Goal: Task Accomplishment & Management: Use online tool/utility

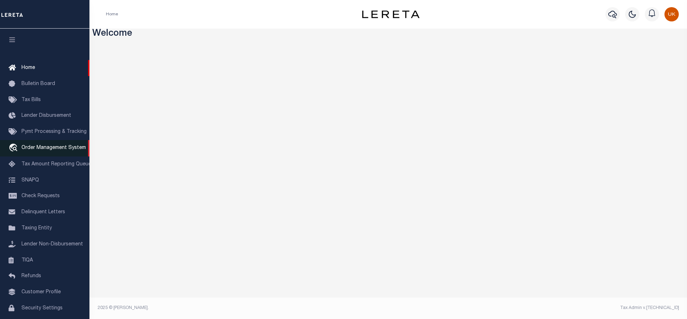
click at [57, 153] on link "travel_explore Order Management System" at bounding box center [44, 148] width 89 height 16
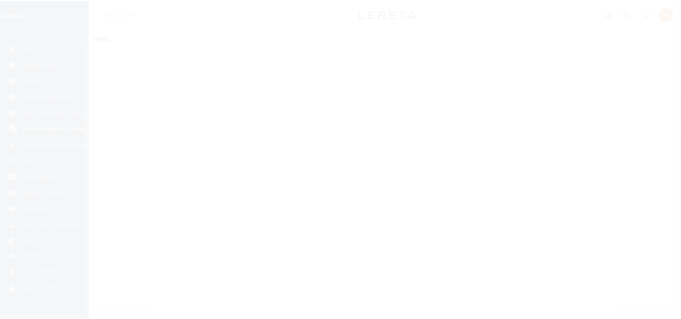
scroll to position [29, 0]
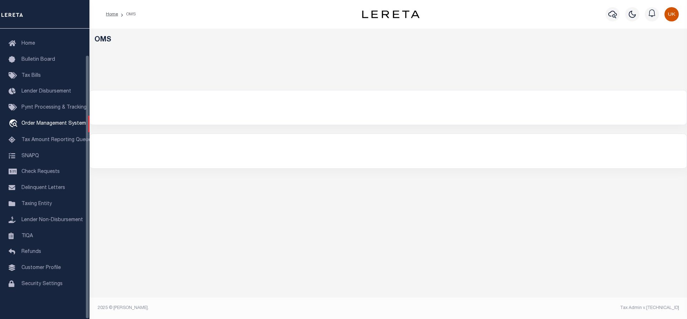
select select "200"
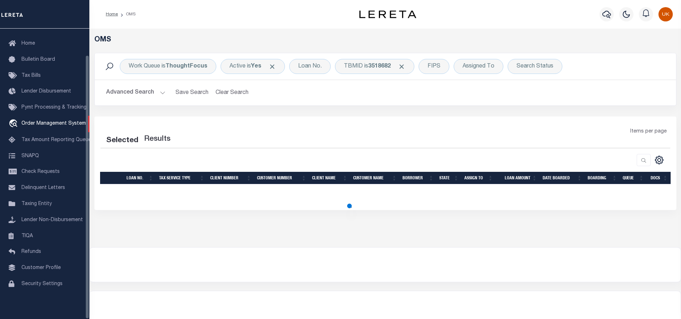
select select "200"
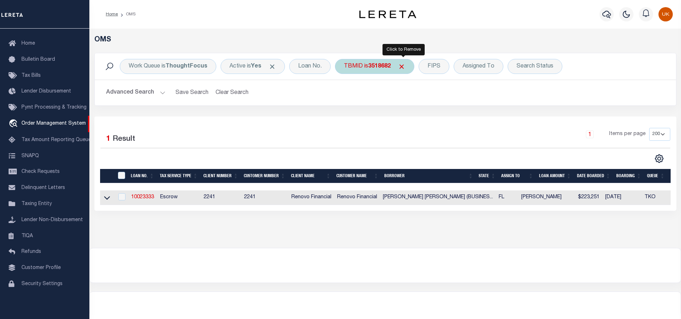
click at [405, 65] on span "Click to Remove" at bounding box center [402, 67] width 8 height 8
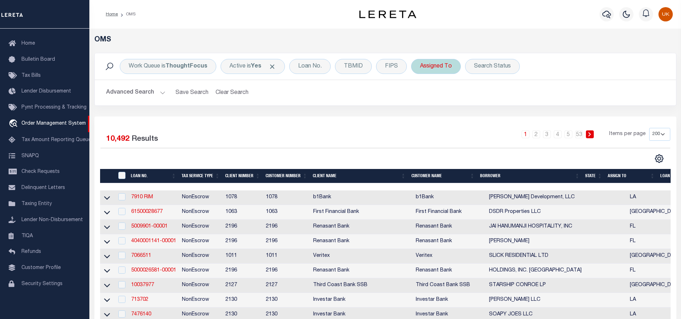
click at [436, 70] on div "Assigned To" at bounding box center [436, 66] width 50 height 15
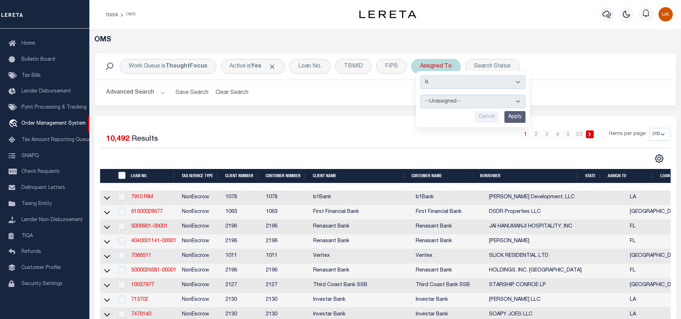
click at [438, 98] on select "--Unassigned-- Abdul Muzain Adrienne Cayea Agustin Fernandez Ahmad Darwish Albe…" at bounding box center [473, 102] width 105 height 14
select select "Kumar Ubert"
click at [421, 95] on select "--Unassigned-- Abdul Muzain Adrienne Cayea Agustin Fernandez Ahmad Darwish Albe…" at bounding box center [473, 102] width 105 height 14
click at [515, 119] on input "Apply" at bounding box center [515, 117] width 21 height 12
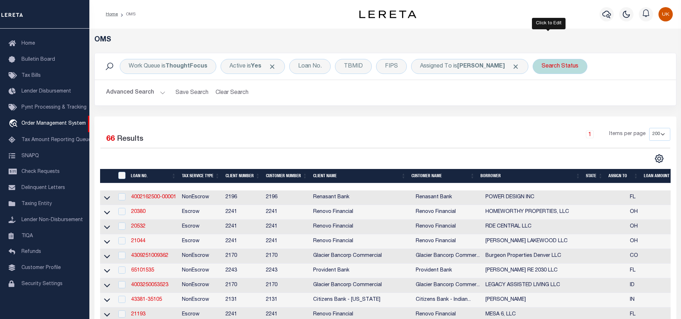
click at [538, 69] on div "Search Status" at bounding box center [560, 66] width 55 height 15
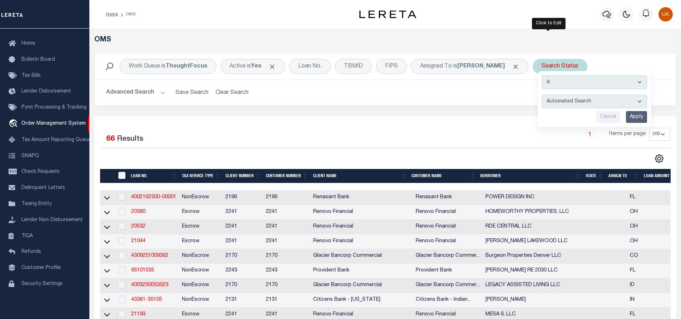
click at [544, 100] on select "Automated Search Bad Parcel Complete Duplicate Parcel High Dollar Reporting In …" at bounding box center [594, 102] width 105 height 14
select select "IP"
click at [542, 95] on select "Automated Search Bad Parcel Complete Duplicate Parcel High Dollar Reporting In …" at bounding box center [594, 102] width 105 height 14
click at [627, 118] on input "Apply" at bounding box center [636, 117] width 21 height 12
